Goal: Book appointment/travel/reservation: Book appointment/travel/reservation

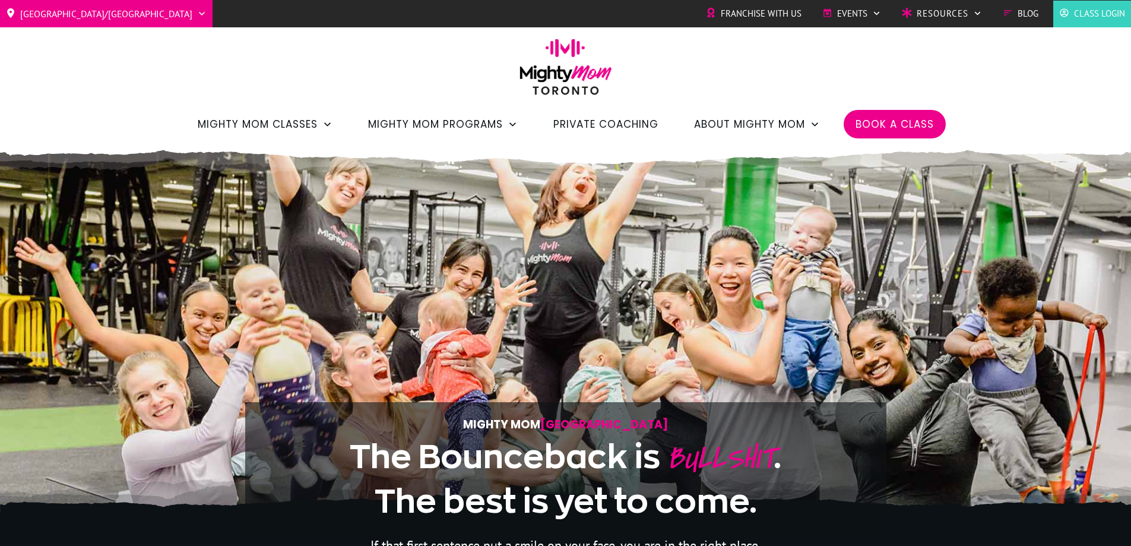
click at [931, 118] on span "Book a Class" at bounding box center [895, 124] width 78 height 20
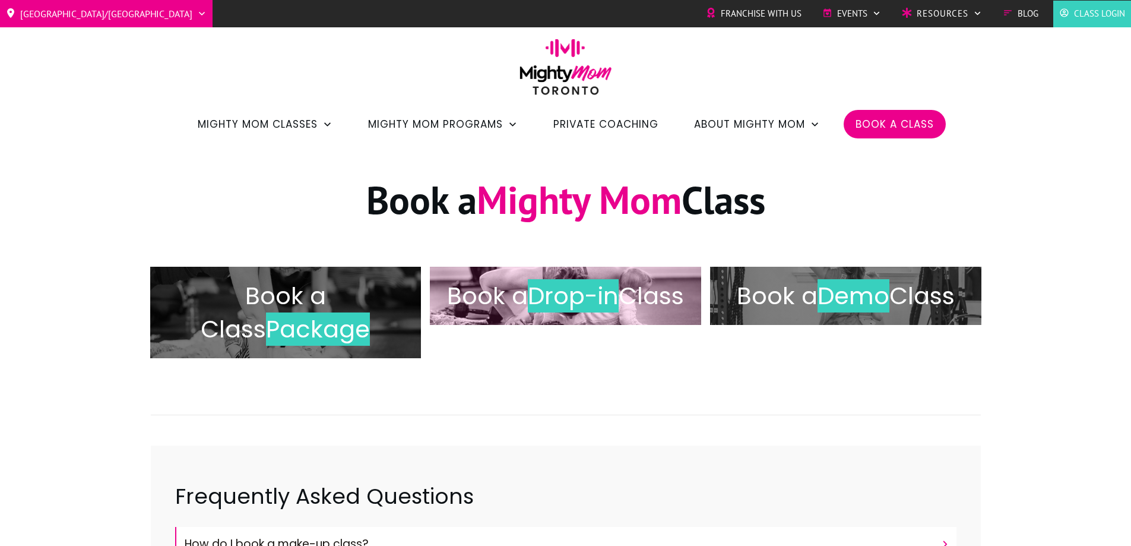
click at [547, 312] on h2 "Book a Drop-in Class" at bounding box center [565, 295] width 246 height 33
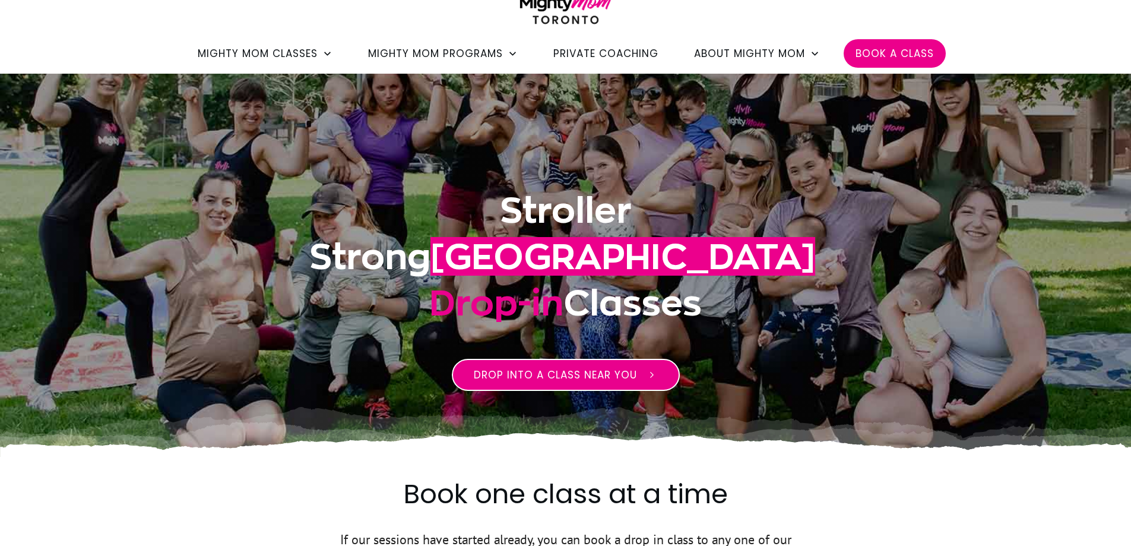
scroll to position [178, 0]
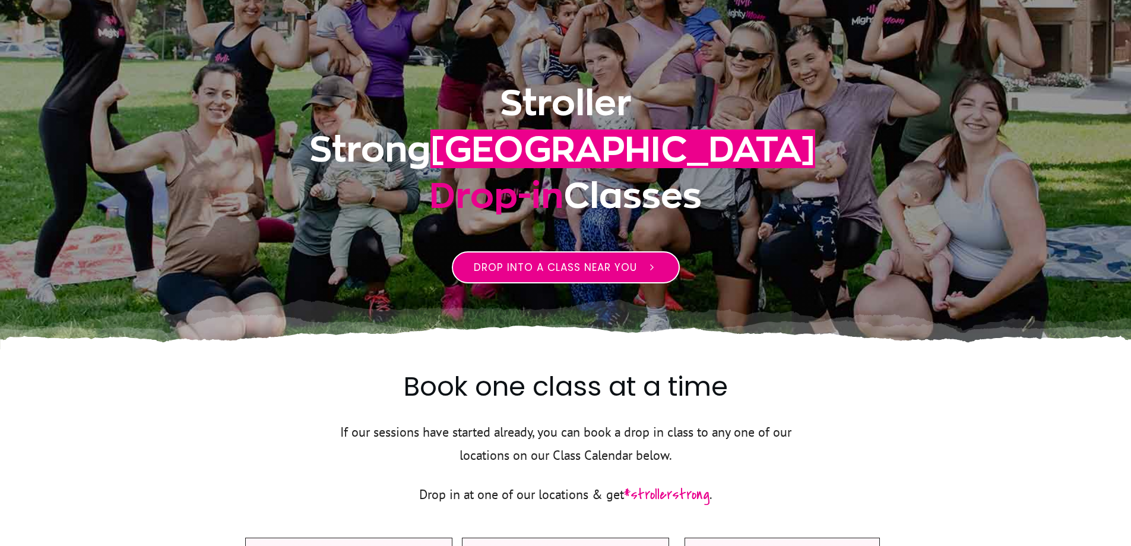
click at [604, 274] on span "Drop into a class near you" at bounding box center [555, 267] width 163 height 14
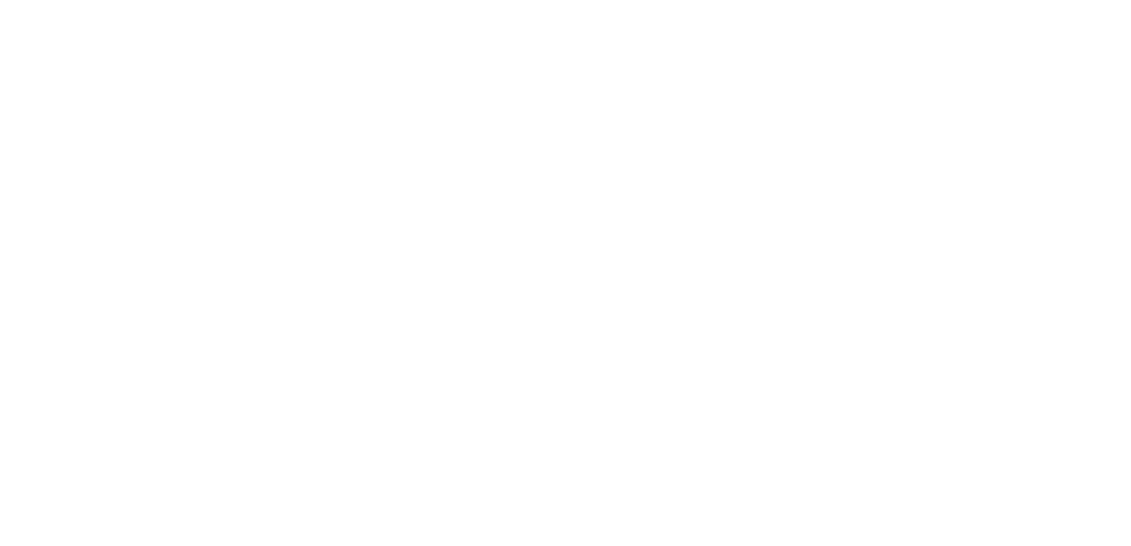
scroll to position [1015, 0]
